Goal: Task Accomplishment & Management: Use online tool/utility

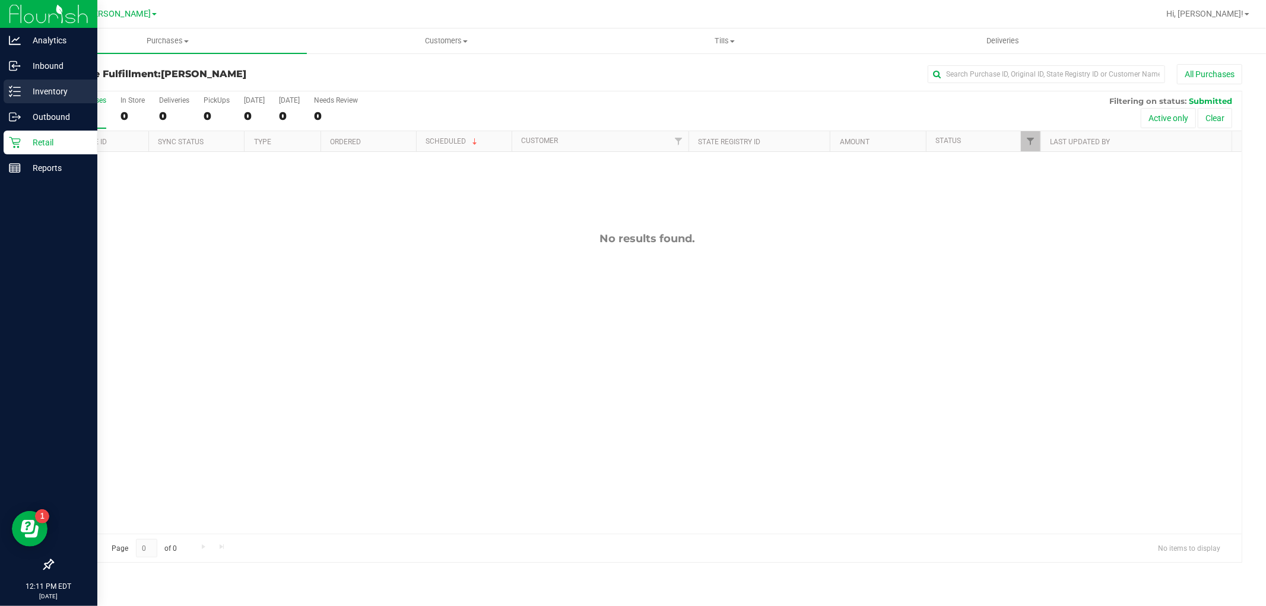
click at [20, 92] on icon at bounding box center [15, 91] width 12 height 12
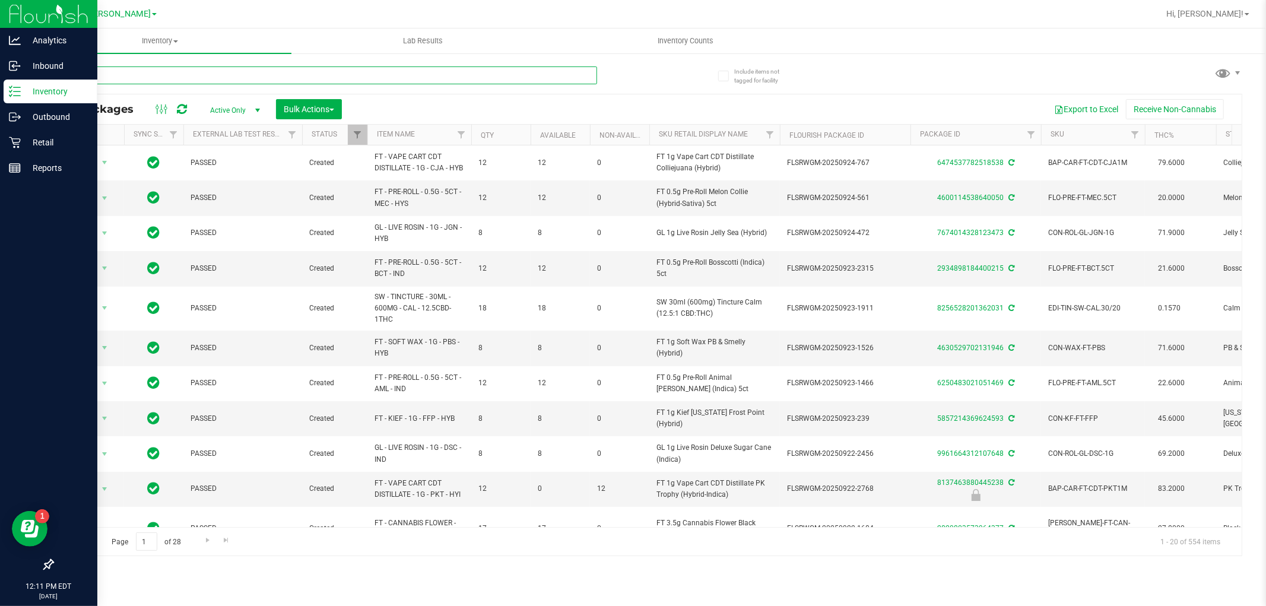
click at [211, 83] on input "text" at bounding box center [324, 75] width 545 height 18
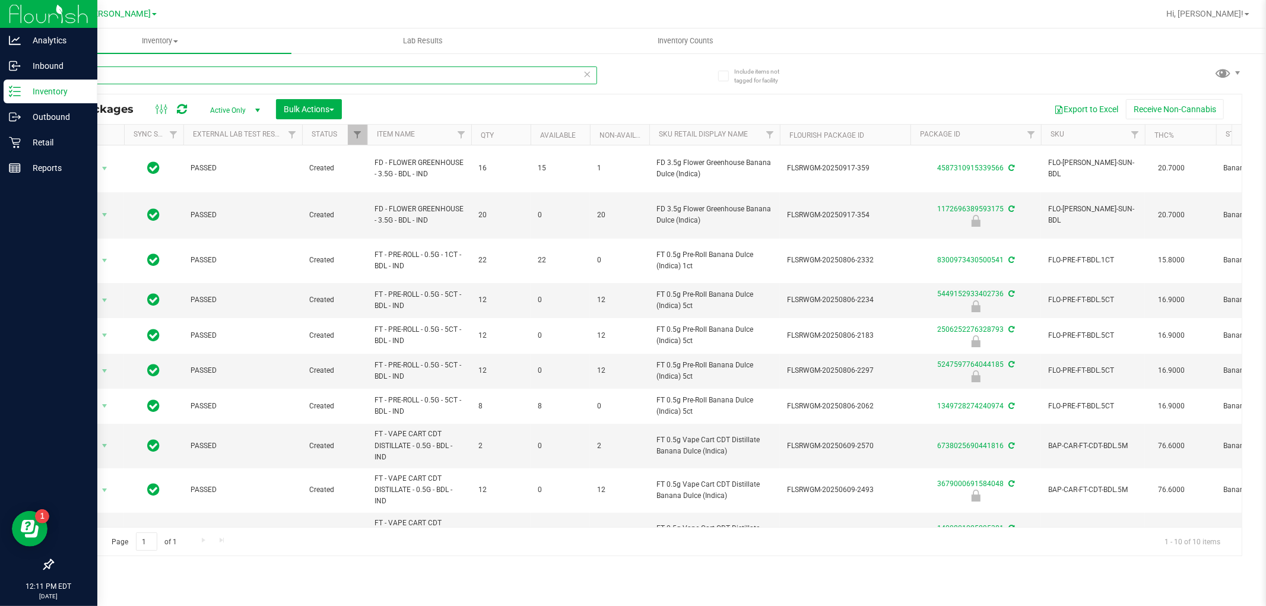
click at [89, 72] on input "bdl" at bounding box center [324, 75] width 545 height 18
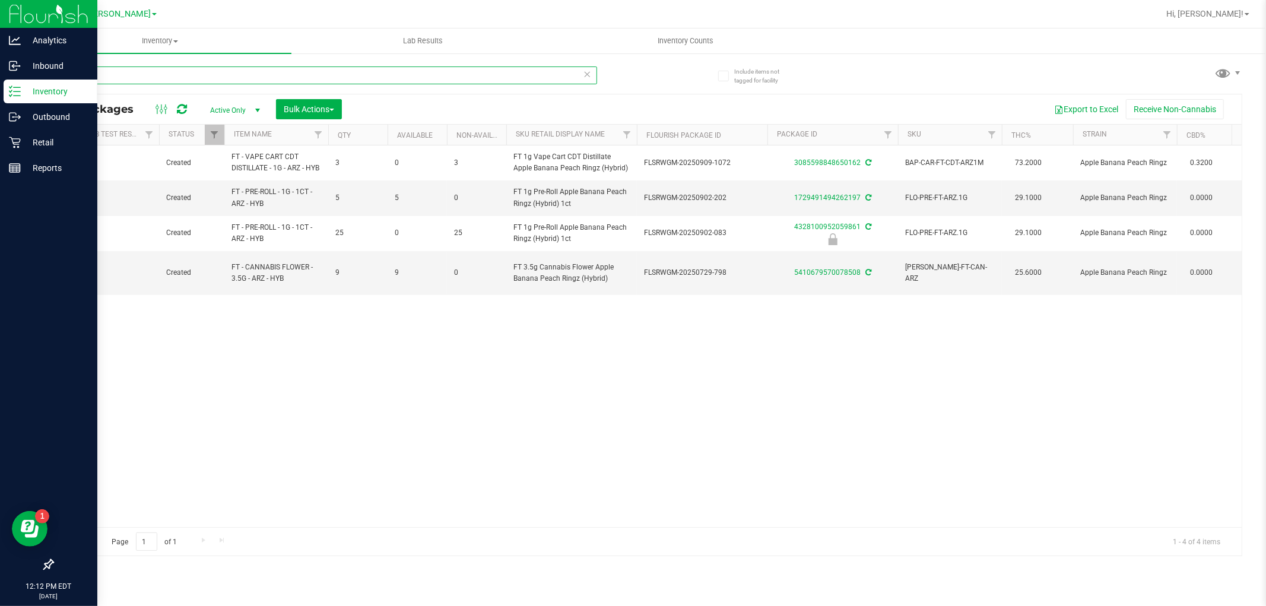
scroll to position [0, 269]
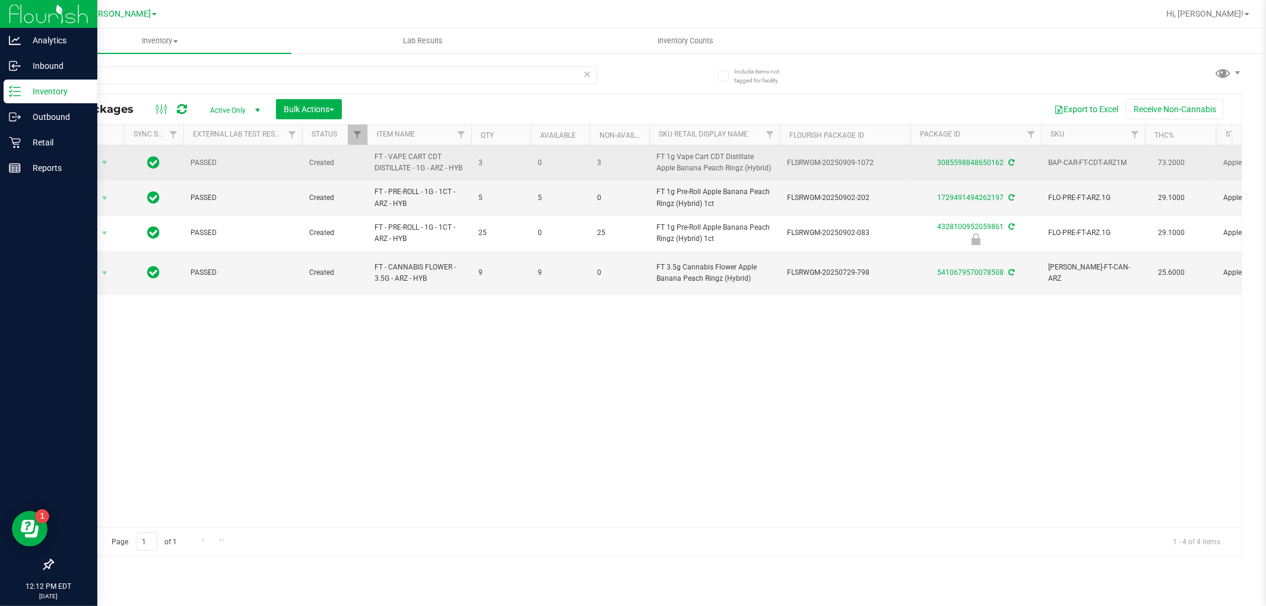
click at [439, 165] on span "FT - VAPE CART CDT DISTILLATE - 1G - ARZ - HYB" at bounding box center [419, 162] width 90 height 23
copy tr "FT - VAPE CART CDT DISTILLATE - 1G - ARZ - HYB"
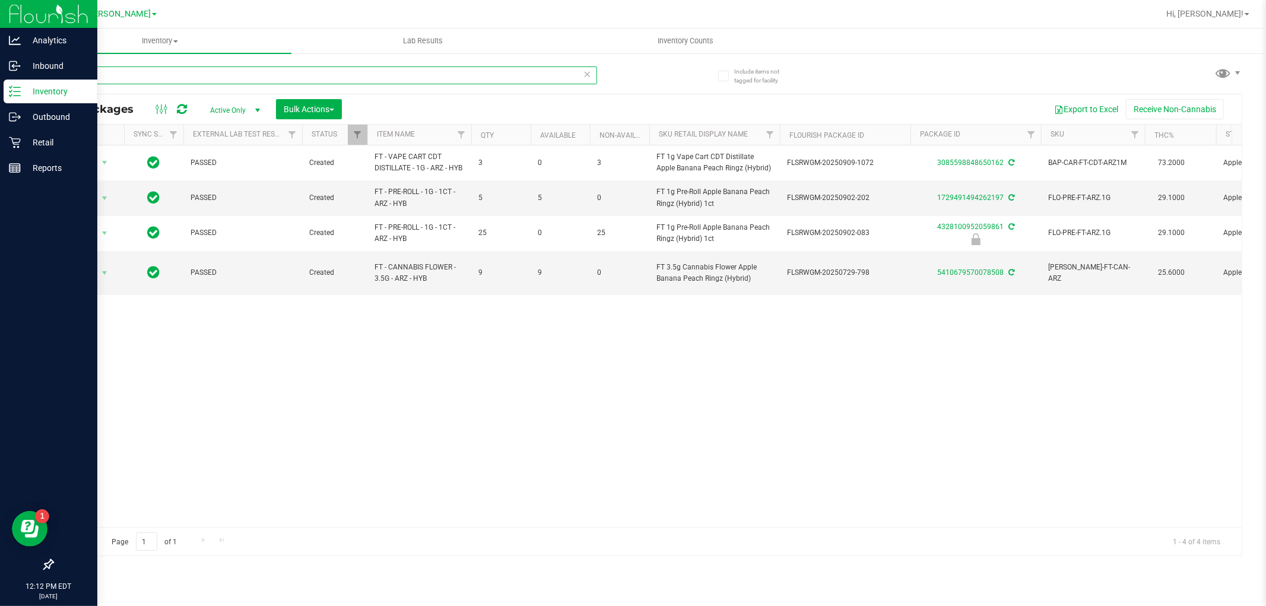
click at [240, 73] on input "ARZ" at bounding box center [324, 75] width 545 height 18
paste input "FT - VAPE CART CDT DISTILLATE - 1G - ARZ - HYB"
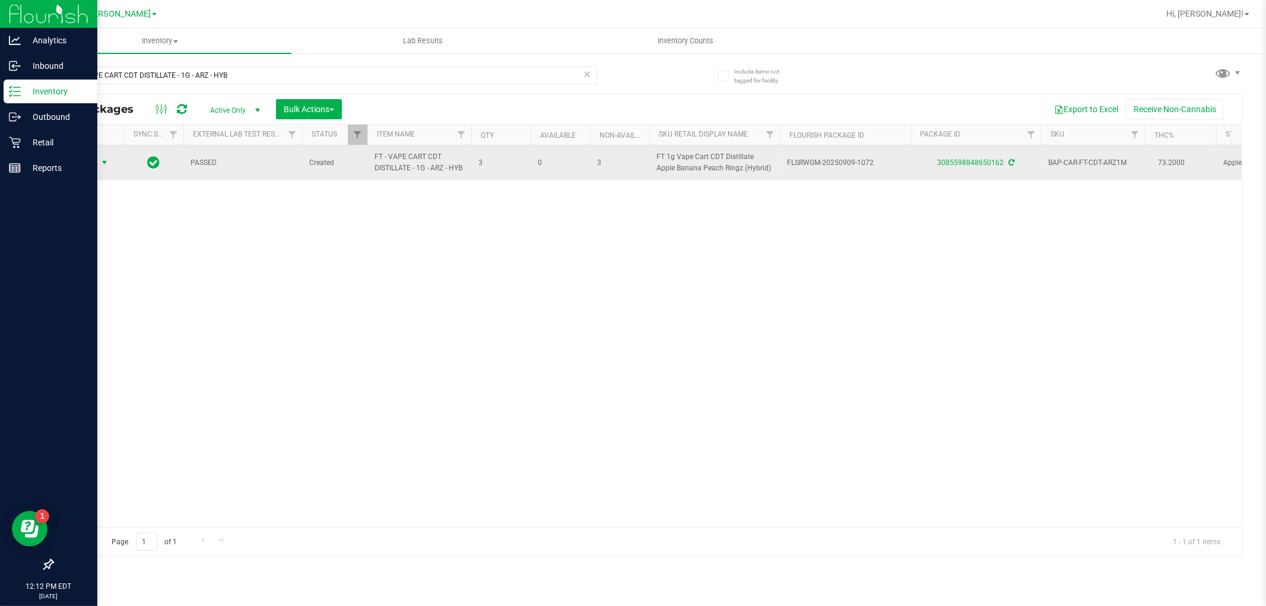
click at [102, 158] on span "select" at bounding box center [104, 162] width 9 height 9
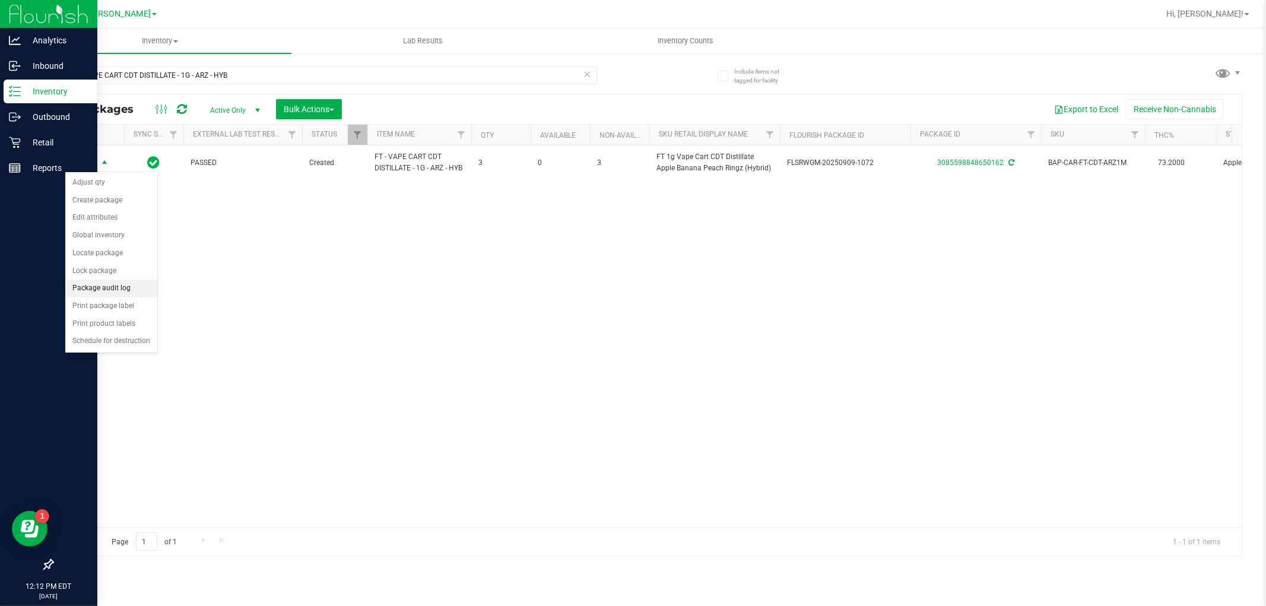
click at [106, 285] on li "Package audit log" at bounding box center [111, 288] width 92 height 18
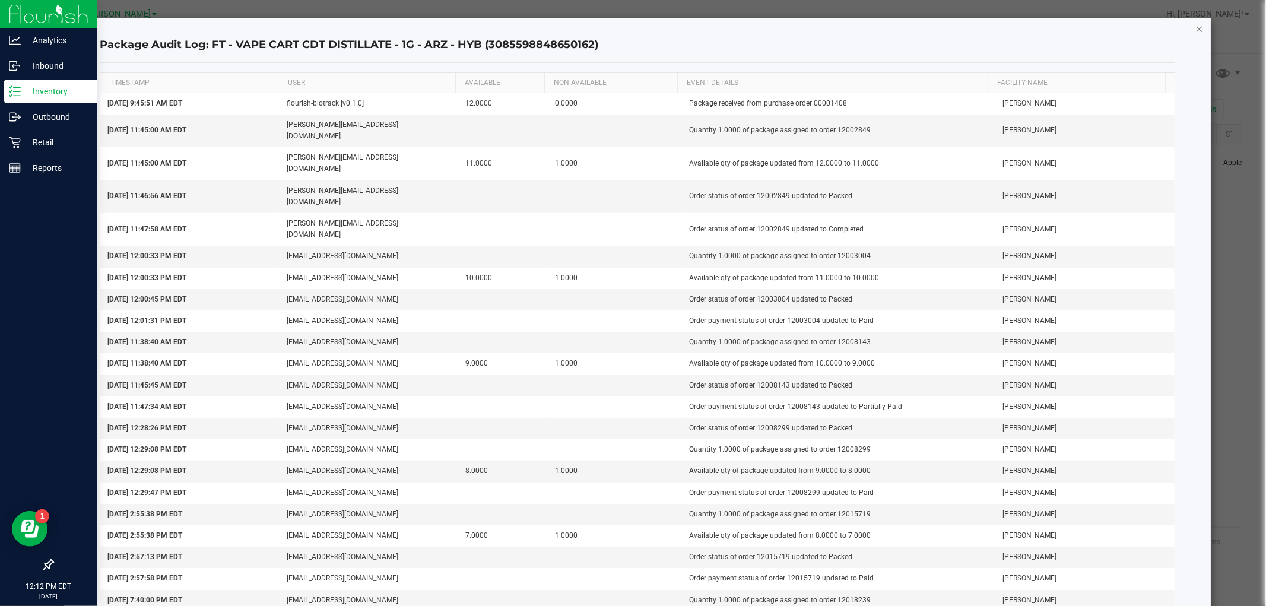
click at [1195, 27] on icon "button" at bounding box center [1199, 28] width 8 height 14
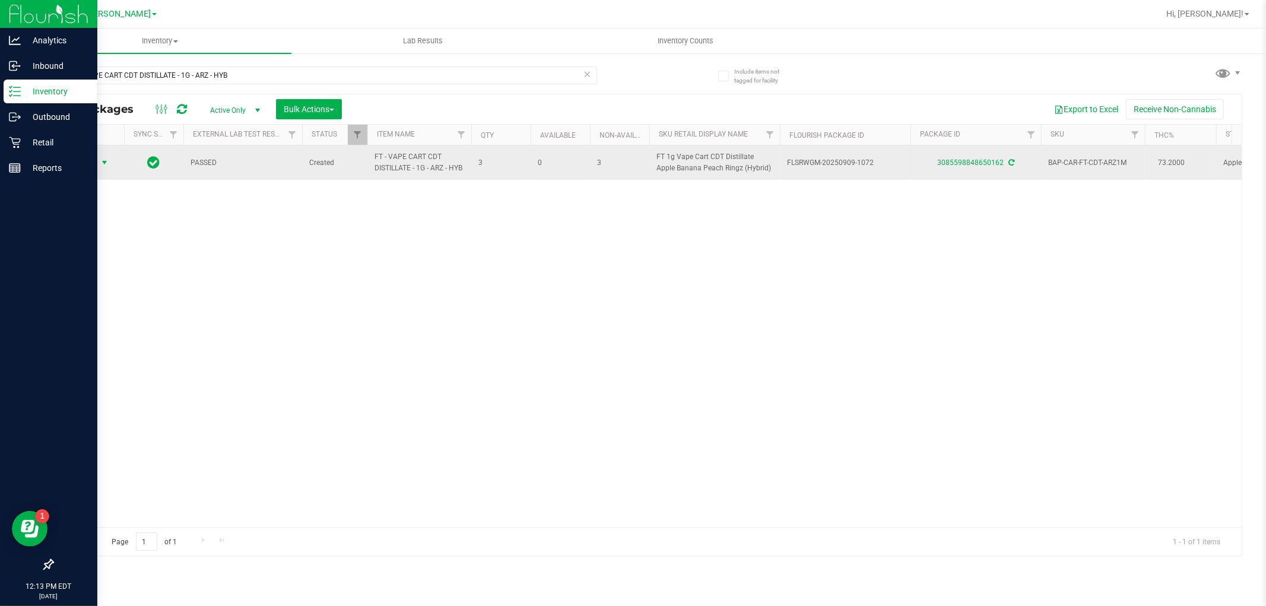
click at [101, 165] on span "select" at bounding box center [104, 162] width 9 height 9
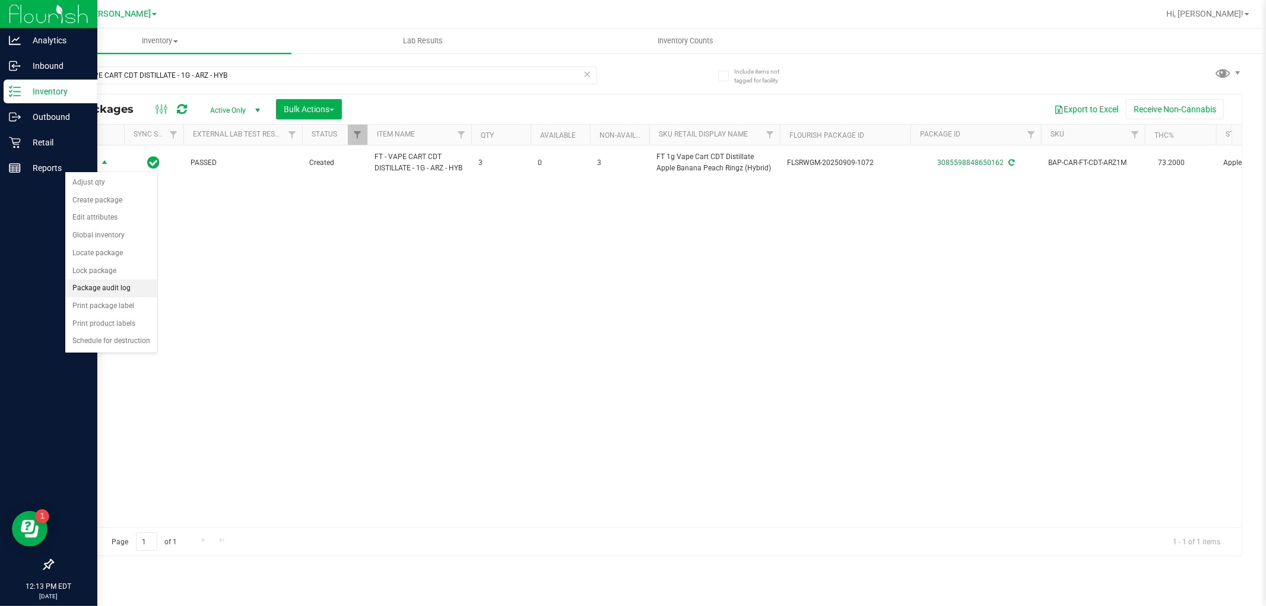
click at [117, 290] on li "Package audit log" at bounding box center [111, 288] width 92 height 18
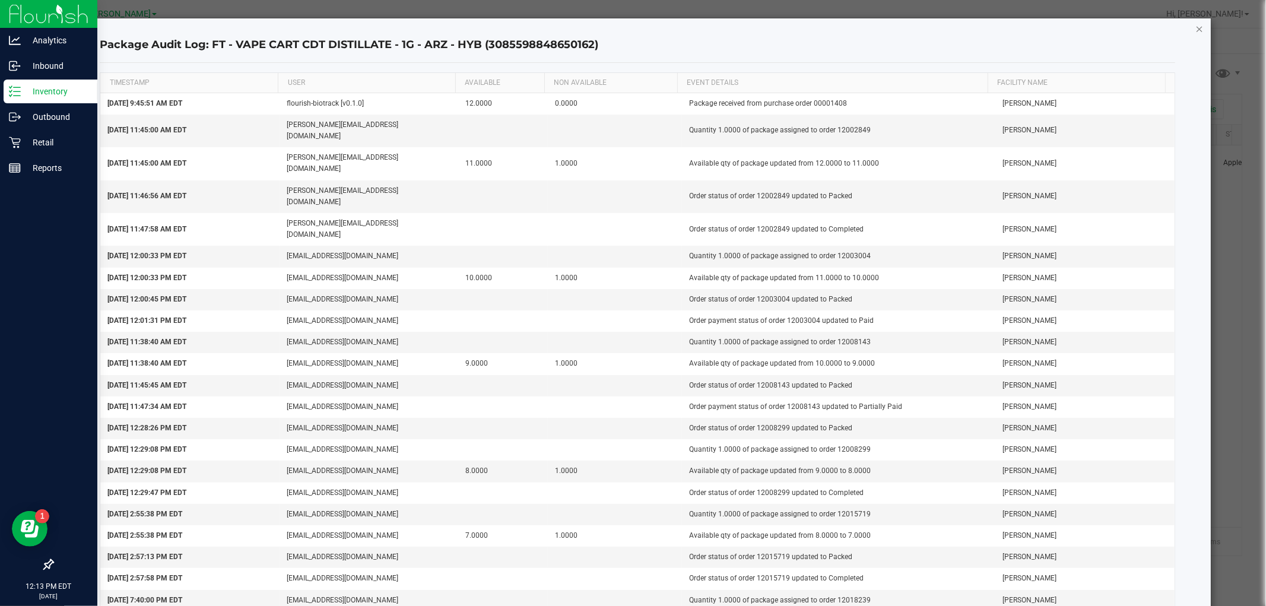
click at [1195, 24] on icon "button" at bounding box center [1199, 28] width 8 height 14
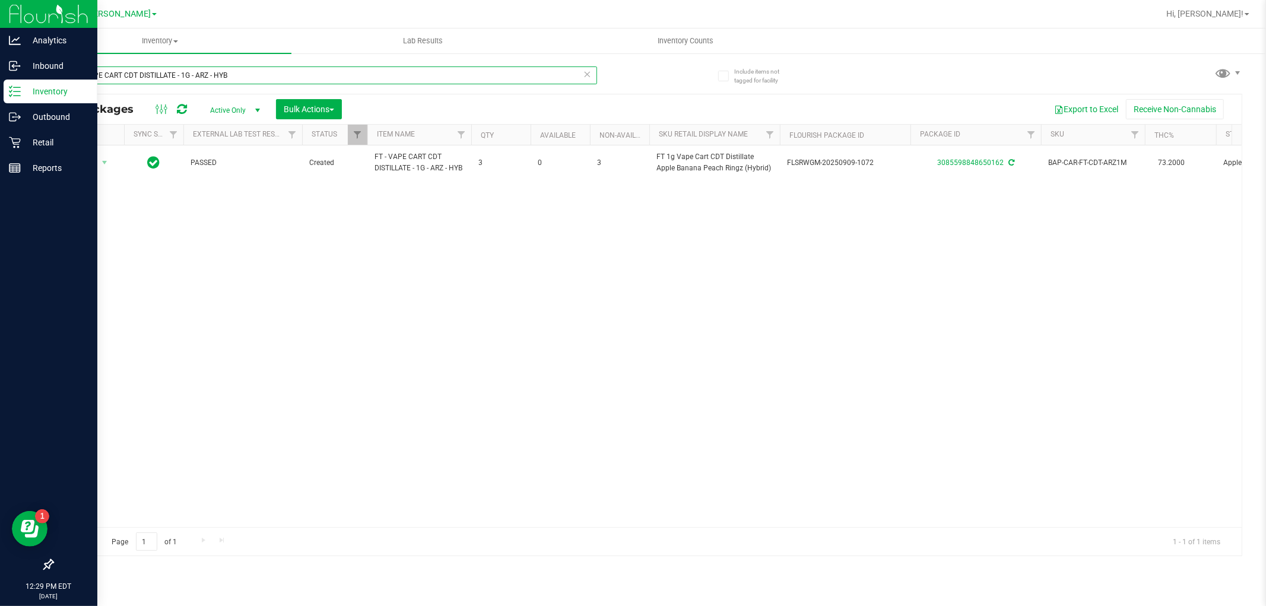
click at [282, 69] on input "FT - VAPE CART CDT DISTILLATE - 1G - ARZ - HYB" at bounding box center [324, 75] width 545 height 18
paste input "Z Cake x Creamsickle"
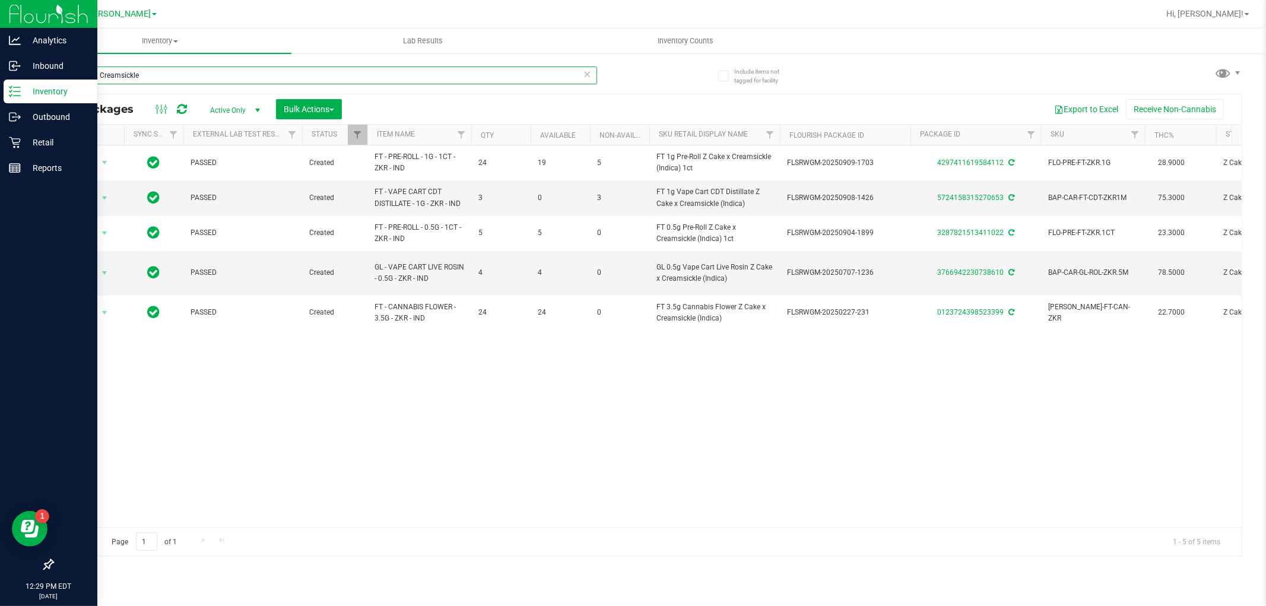
click at [226, 74] on input "Z Cake x Creamsickle" at bounding box center [324, 75] width 545 height 18
paste input "FT 1g Vape Cart CDT Distillate PK Trophy"
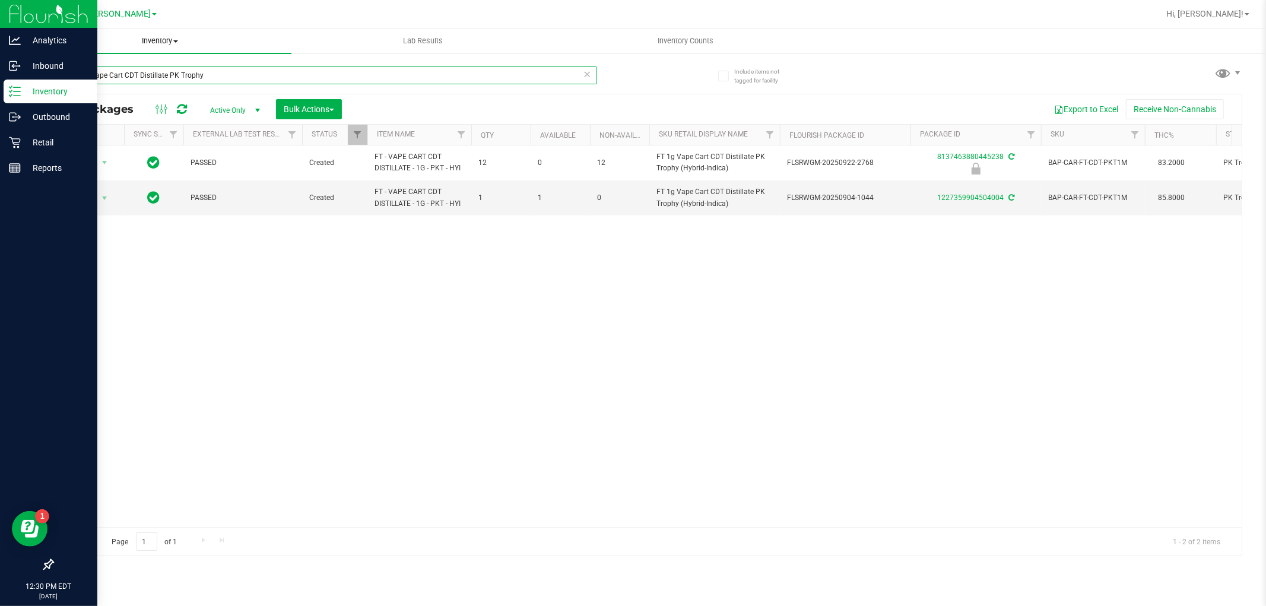
type input "FT 1g Vape Cart CDT Distillate PK Trophy"
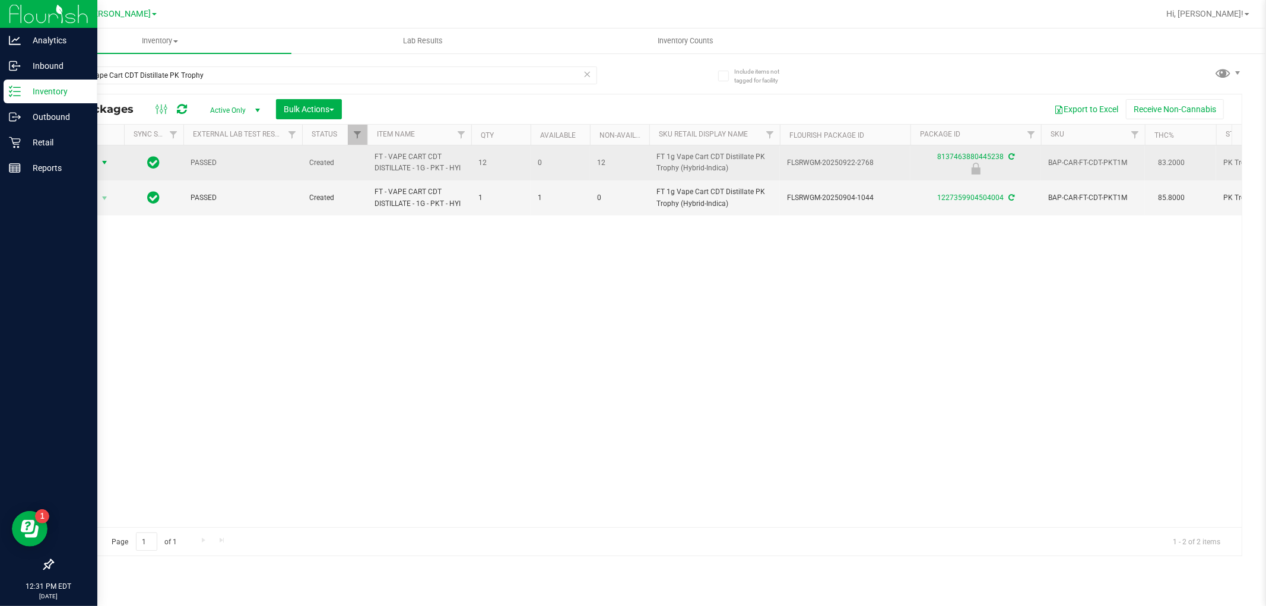
click at [106, 159] on span "select" at bounding box center [104, 162] width 9 height 9
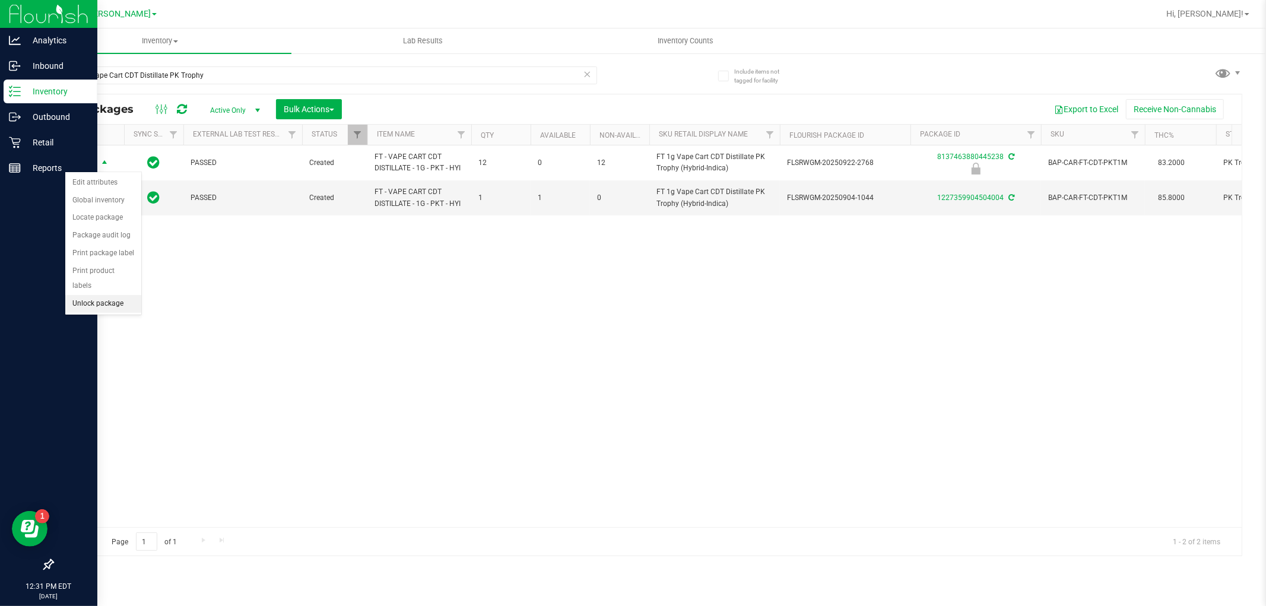
click at [98, 299] on li "Unlock package" at bounding box center [103, 304] width 76 height 18
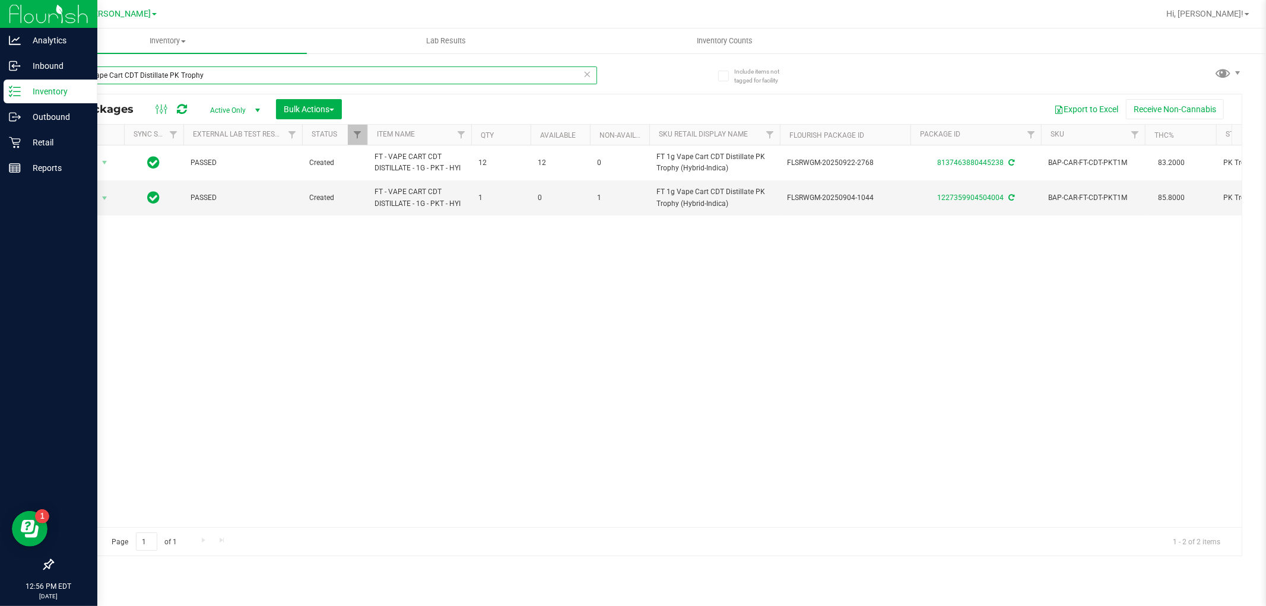
click at [228, 72] on input "FT 1g Vape Cart CDT Distillate PK Trophy" at bounding box center [324, 75] width 545 height 18
click at [228, 71] on input "FT 1g Vape Cart CDT Distillate PK Trophy" at bounding box center [324, 75] width 545 height 18
type input "a"
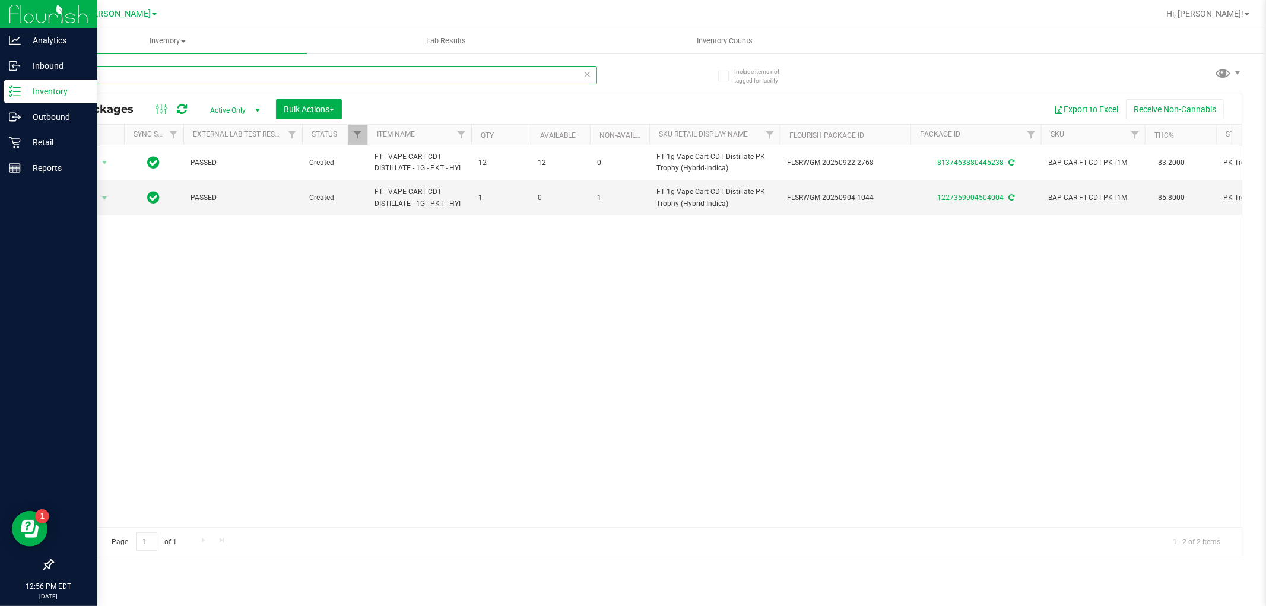
type input "apple"
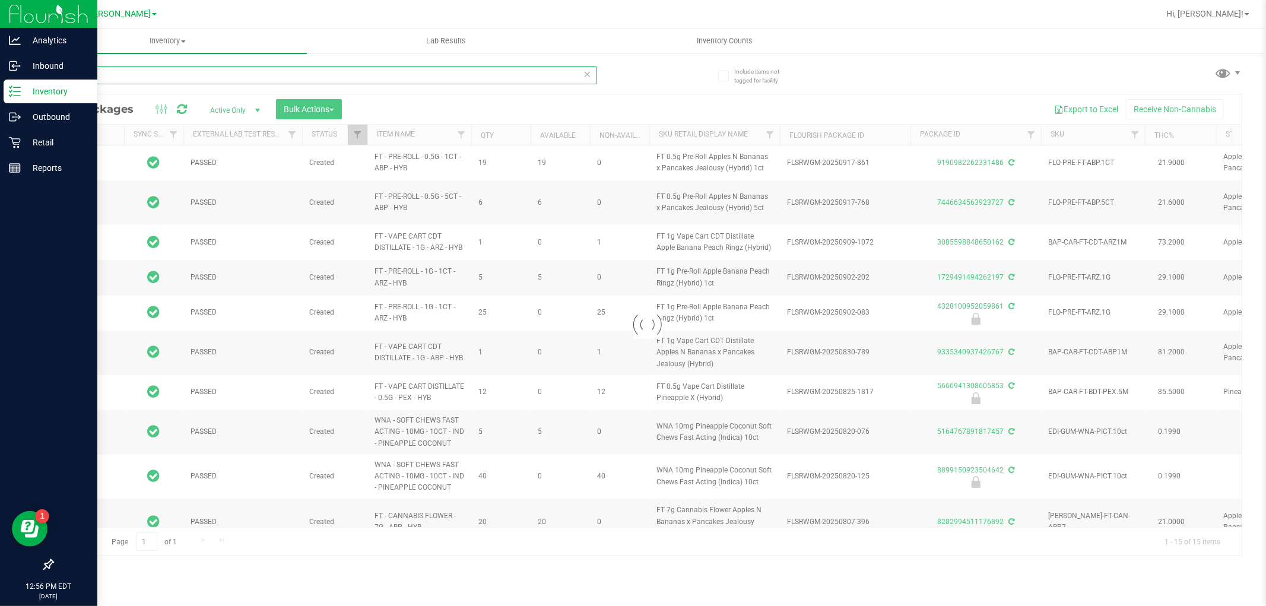
type input "[DATE]"
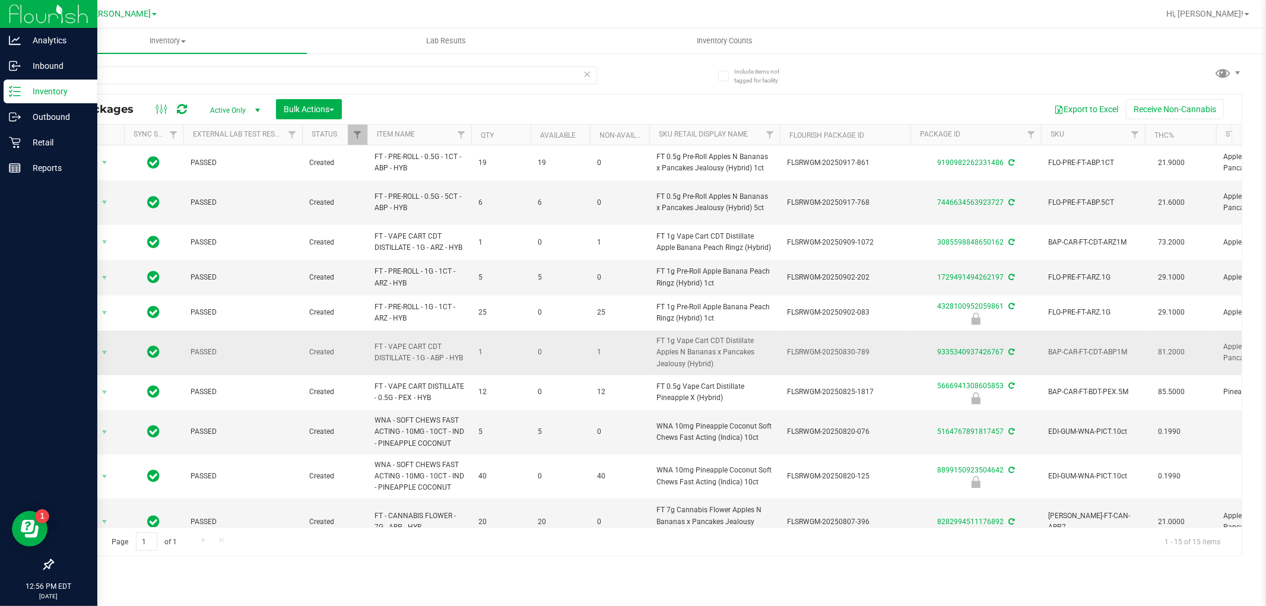
drag, startPoint x: 389, startPoint y: 353, endPoint x: 371, endPoint y: 331, distance: 28.3
click at [371, 331] on td "FT - VAPE CART CDT DISTILLATE - 1G - ABP - HYB" at bounding box center [419, 352] width 104 height 44
copy span "FT - VAPE CART CDT DISTILLATE - 1G - ABP - HYB"
click at [138, 75] on input "apple" at bounding box center [324, 75] width 545 height 18
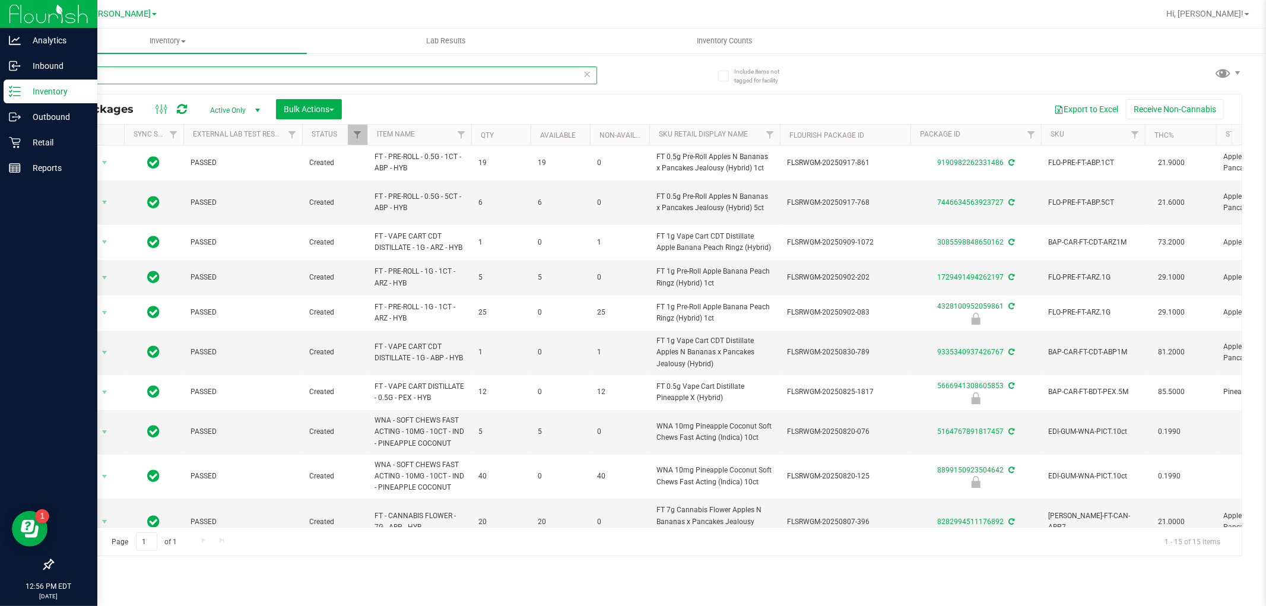
paste input "FT - VAPE CART CDT DISTILLATE - 1G - ABP - HYB"
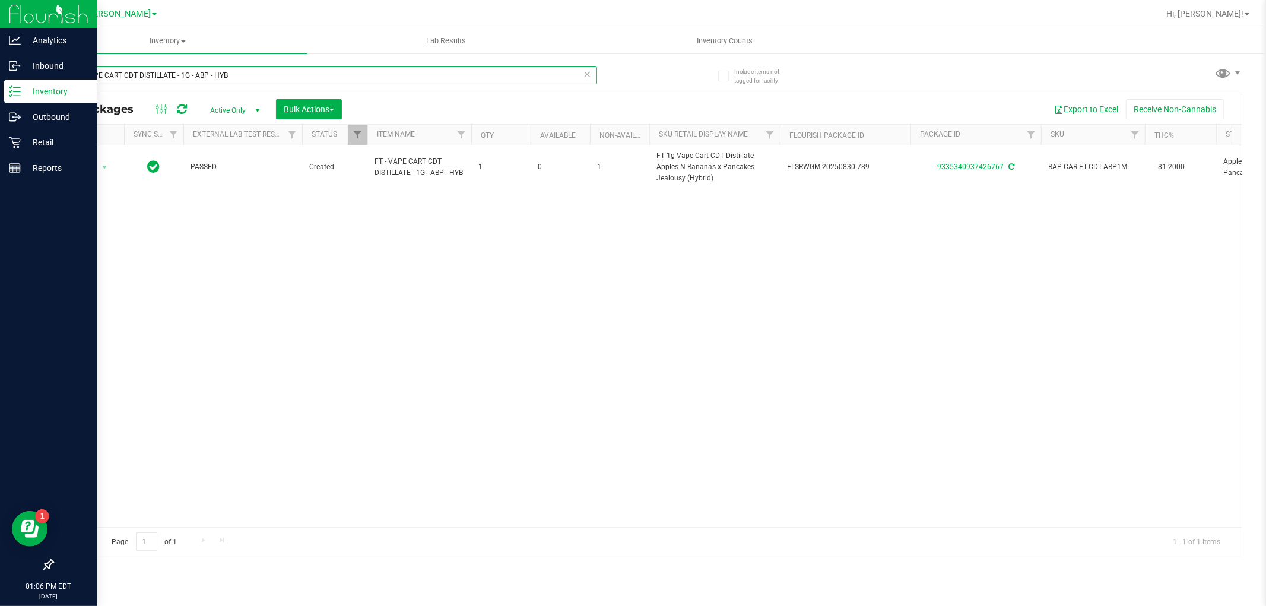
click at [241, 81] on input "FT - VAPE CART CDT DISTILLATE - 1G - ABP - HYB" at bounding box center [324, 75] width 545 height 18
type input "truffle"
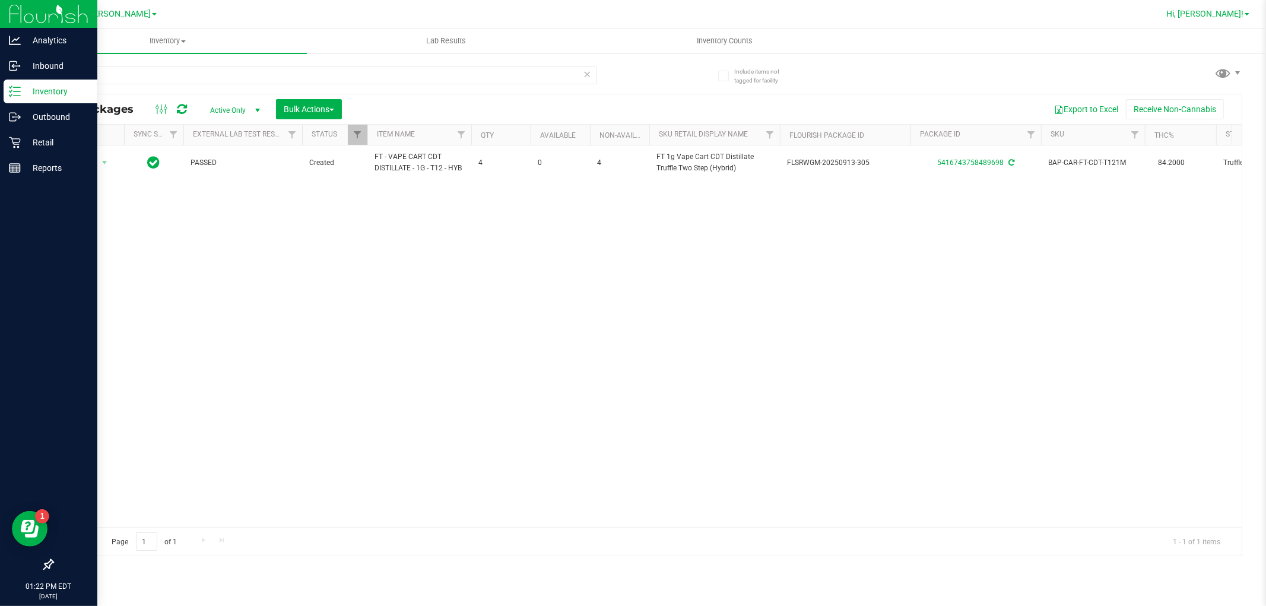
click at [1243, 16] on span "Hi, [PERSON_NAME]!" at bounding box center [1204, 13] width 77 height 9
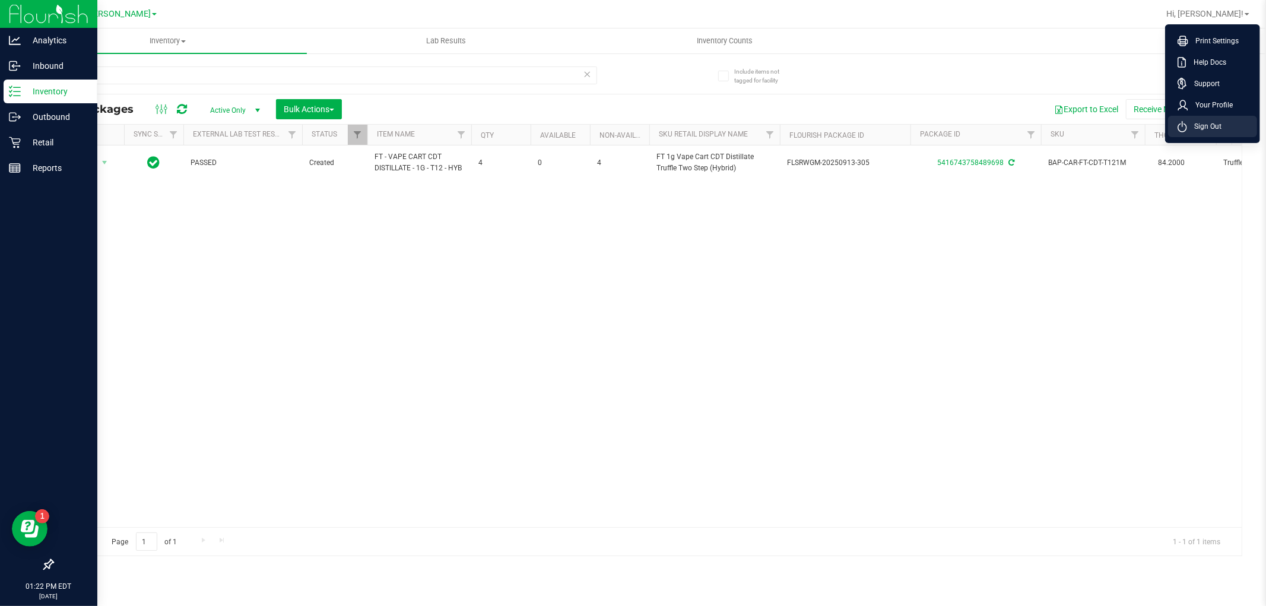
click at [1213, 133] on li "Sign Out" at bounding box center [1212, 126] width 89 height 21
